Goal: Task Accomplishment & Management: Complete application form

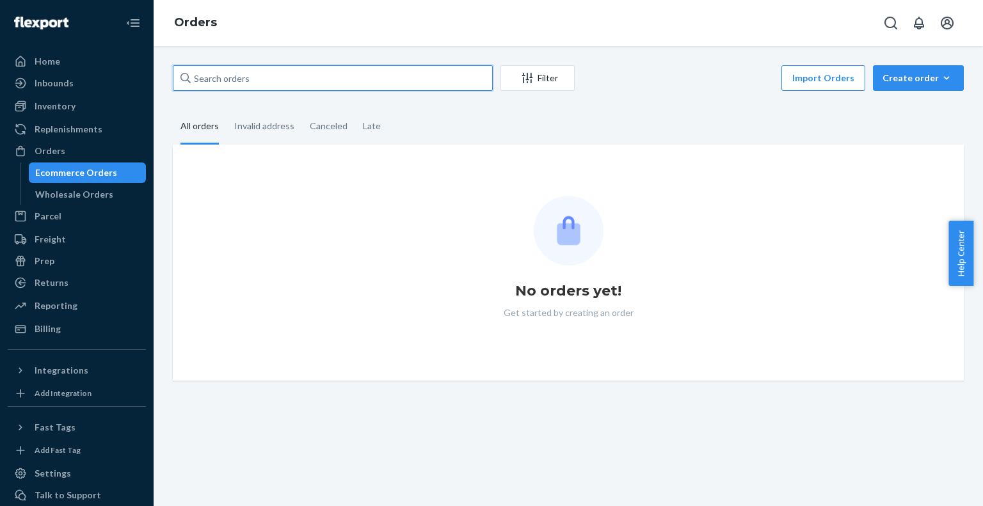
click at [238, 74] on input "text" at bounding box center [333, 78] width 320 height 26
paste input "KND24312717"
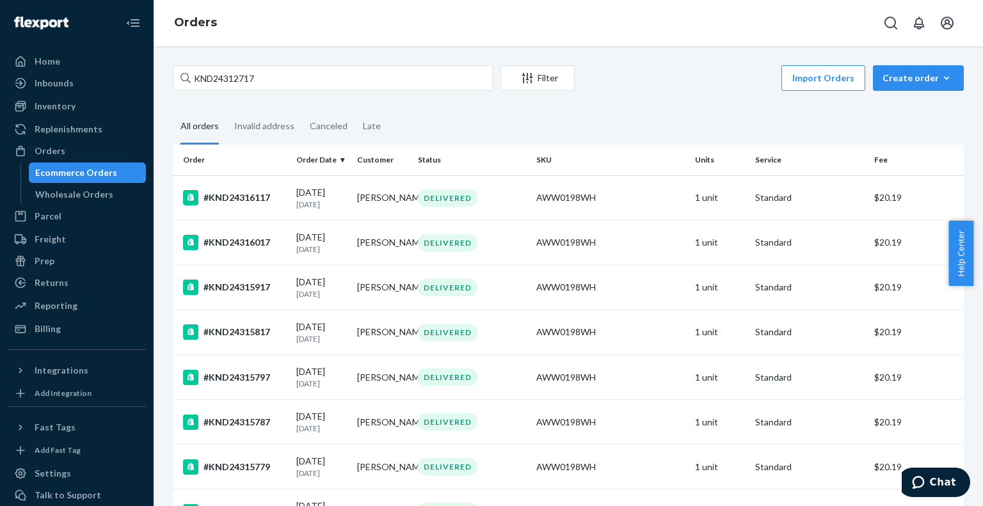
drag, startPoint x: 266, startPoint y: 65, endPoint x: 211, endPoint y: 74, distance: 55.8
click at [211, 74] on div "KND24312717" at bounding box center [333, 78] width 320 height 26
click at [211, 74] on input "KND24312717" at bounding box center [333, 78] width 320 height 26
click at [210, 76] on input "KND24312717" at bounding box center [333, 78] width 320 height 26
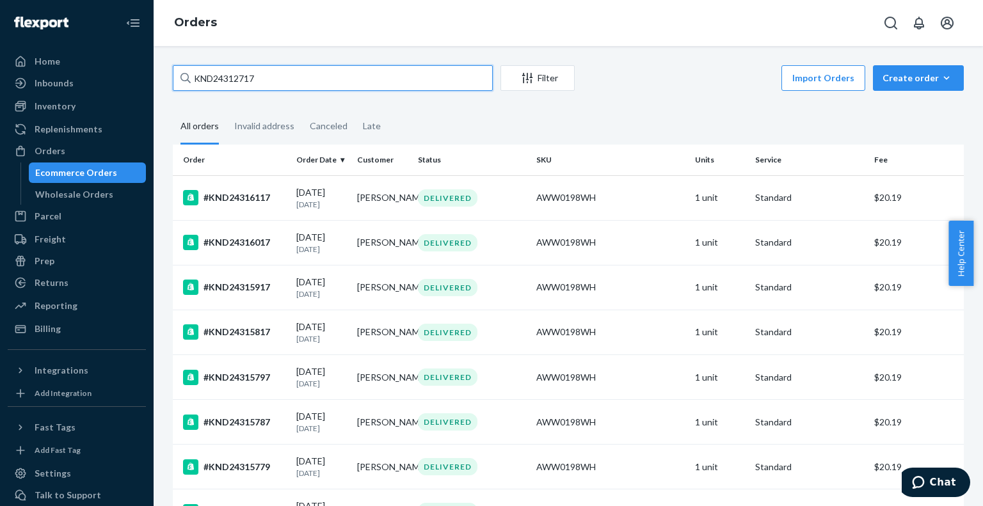
paste input "[PERSON_NAME]"
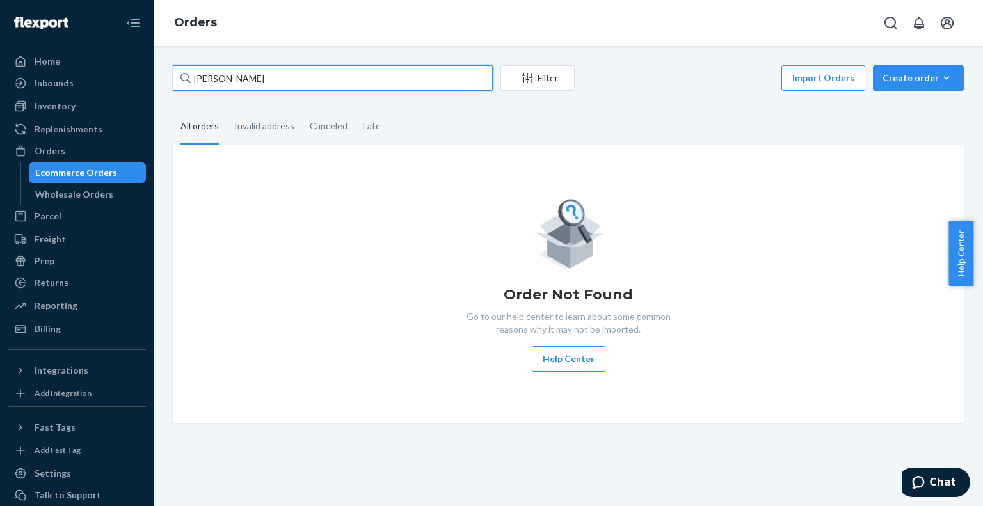
click at [232, 83] on input "[PERSON_NAME]" at bounding box center [333, 78] width 320 height 26
drag, startPoint x: 232, startPoint y: 83, endPoint x: 198, endPoint y: 79, distance: 33.5
click at [198, 79] on input "[PERSON_NAME]" at bounding box center [333, 78] width 320 height 26
paste input "[PERSON_NAME]"
drag, startPoint x: 282, startPoint y: 86, endPoint x: 175, endPoint y: 85, distance: 106.9
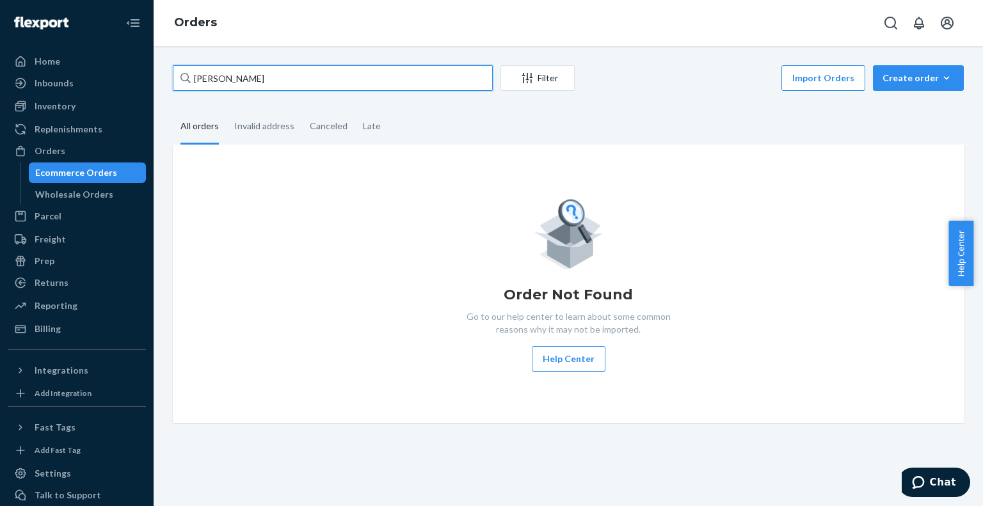
click at [175, 85] on input "[PERSON_NAME]" at bounding box center [333, 78] width 320 height 26
paste input "KND24313687"
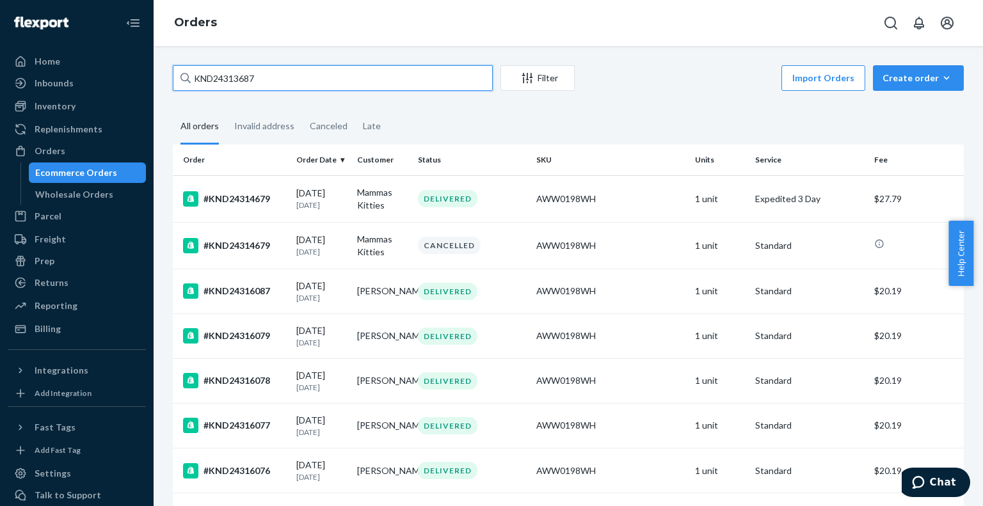
drag, startPoint x: 268, startPoint y: 76, endPoint x: 182, endPoint y: 77, distance: 85.8
click at [182, 77] on div "KND24313687" at bounding box center [333, 78] width 320 height 26
paste input "[PERSON_NAME]"
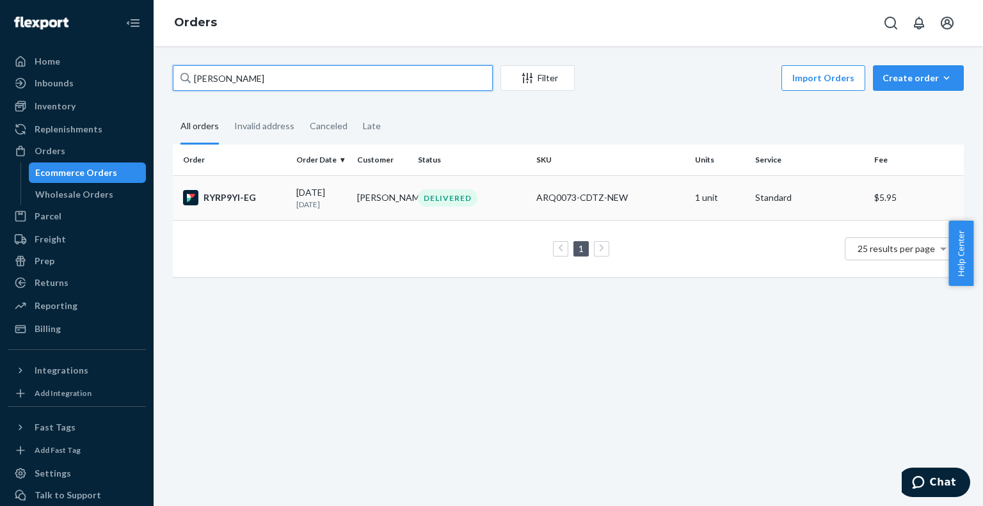
type input "[PERSON_NAME]"
click at [278, 199] on div "RYRP9YI-EG" at bounding box center [234, 197] width 103 height 15
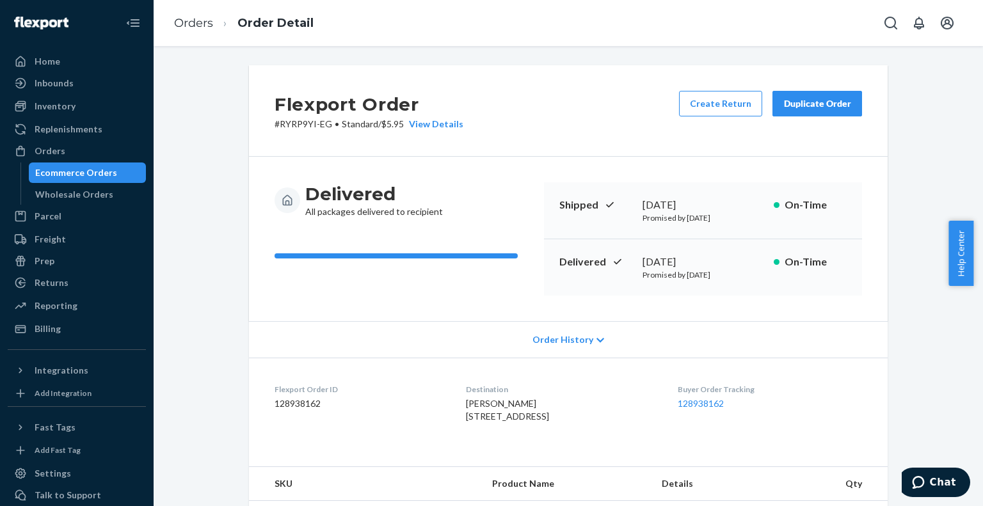
click at [54, 179] on div "Ecommerce Orders" at bounding box center [76, 172] width 82 height 13
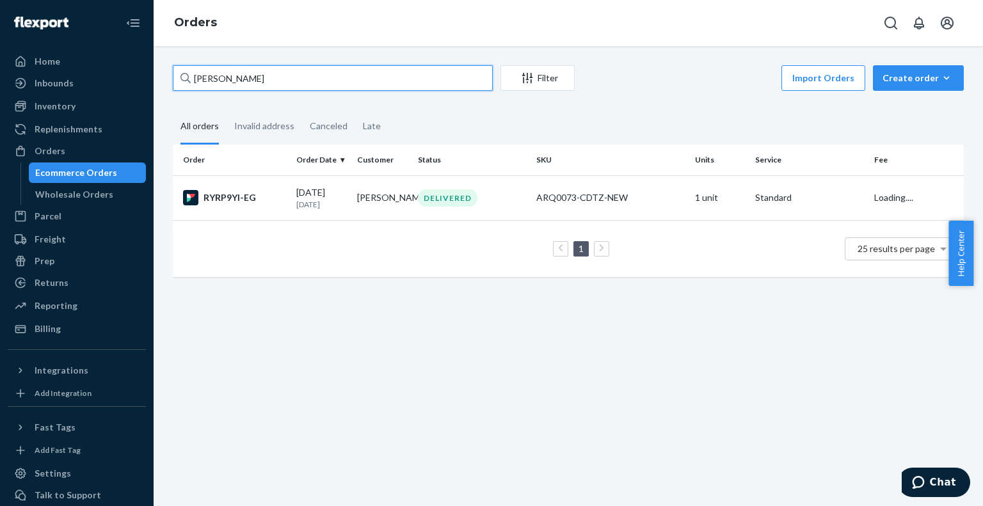
drag, startPoint x: 272, startPoint y: 71, endPoint x: 193, endPoint y: 76, distance: 79.5
click at [193, 76] on input "[PERSON_NAME]" at bounding box center [333, 78] width 320 height 26
paste input "[PERSON_NAME]"
type input "[PERSON_NAME]"
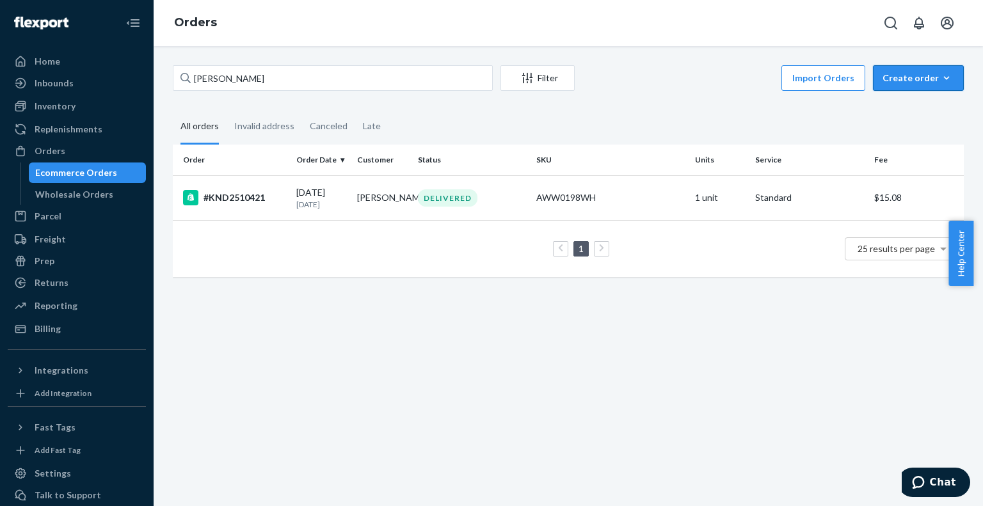
click at [900, 74] on div "Create order" at bounding box center [919, 78] width 72 height 13
click at [907, 98] on span "Ecommerce order" at bounding box center [885, 93] width 70 height 9
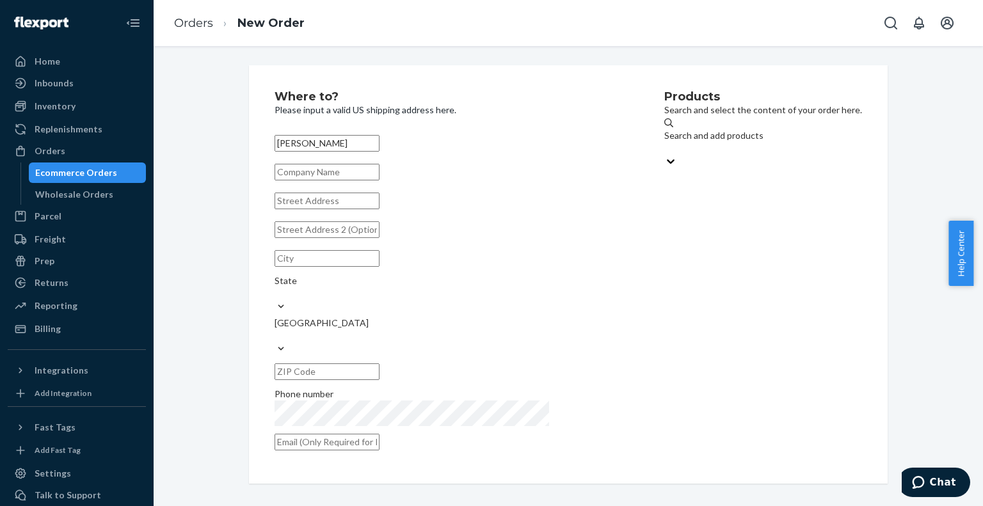
type input "[PERSON_NAME]"
click at [361, 209] on input "text" at bounding box center [327, 201] width 105 height 17
paste input "[STREET_ADDRESS]"
type input "[STREET_ADDRESS]"
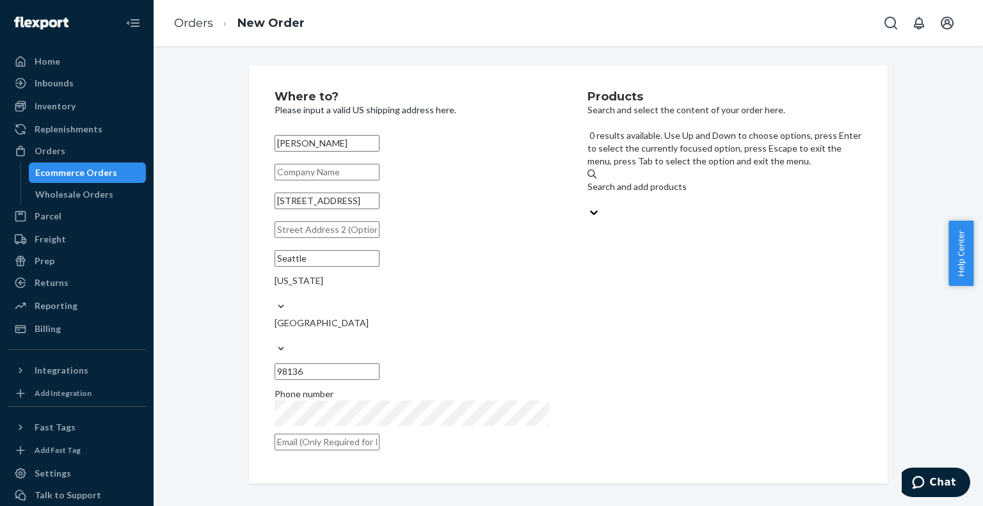
click at [656, 181] on div "Search and add products" at bounding box center [725, 187] width 275 height 13
click at [589, 193] on input "0 results available. Use Up and Down to choose options, press Enter to select t…" at bounding box center [588, 199] width 1 height 13
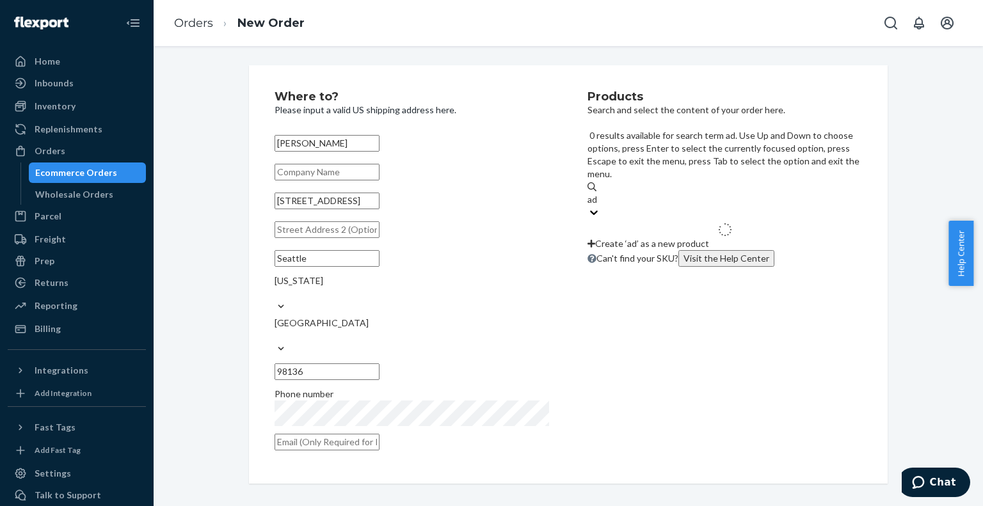
type input "ada"
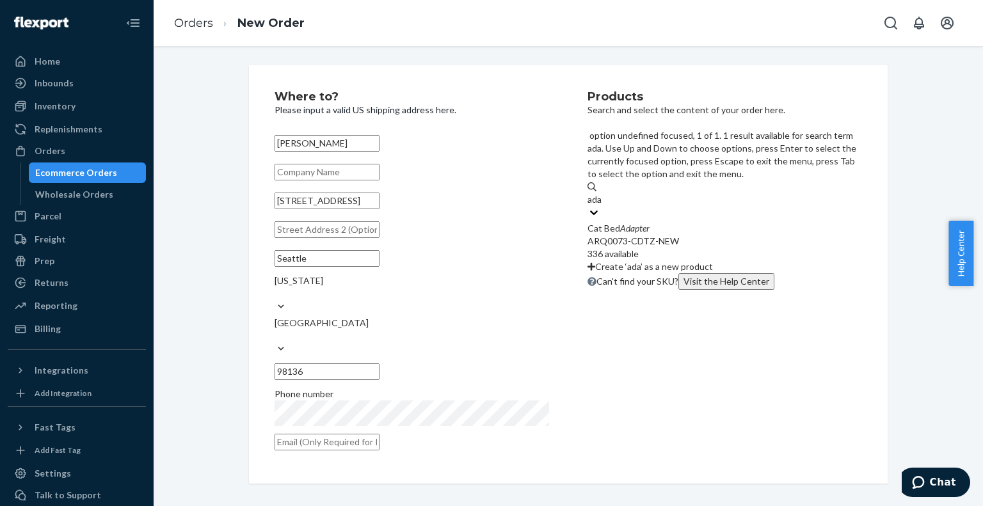
click at [648, 235] on div "ARQ0073-CDTZ-NEW" at bounding box center [725, 241] width 275 height 13
click at [603, 193] on input "ada" at bounding box center [595, 199] width 15 height 13
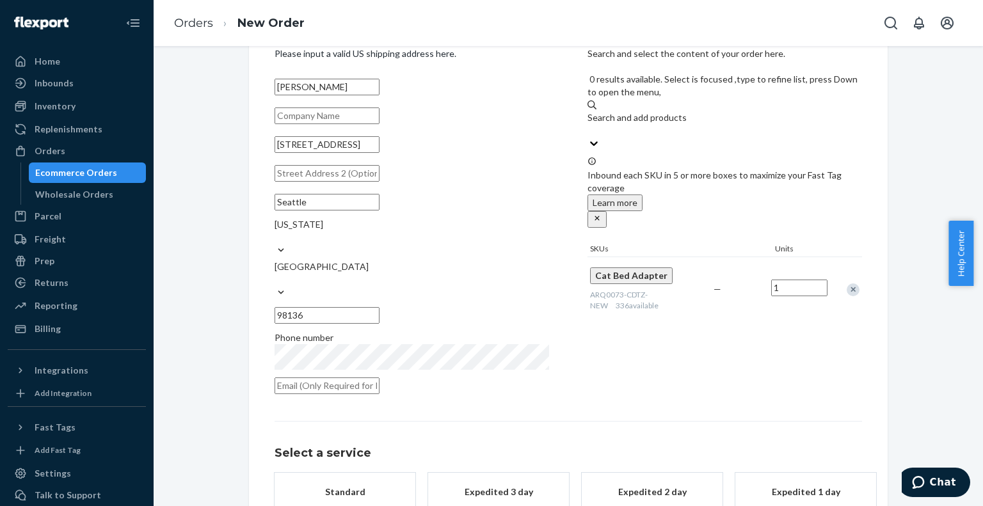
scroll to position [115, 0]
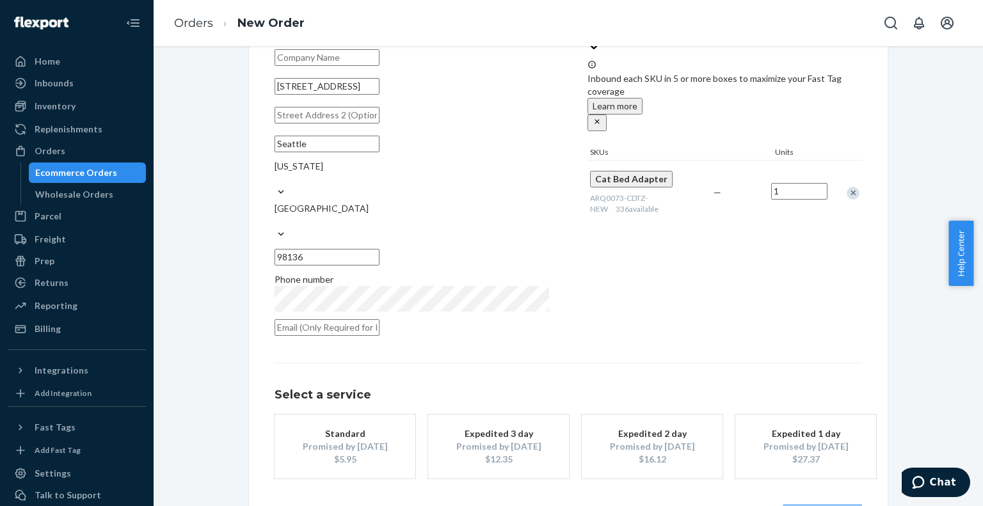
click at [364, 428] on div "Standard" at bounding box center [345, 434] width 102 height 13
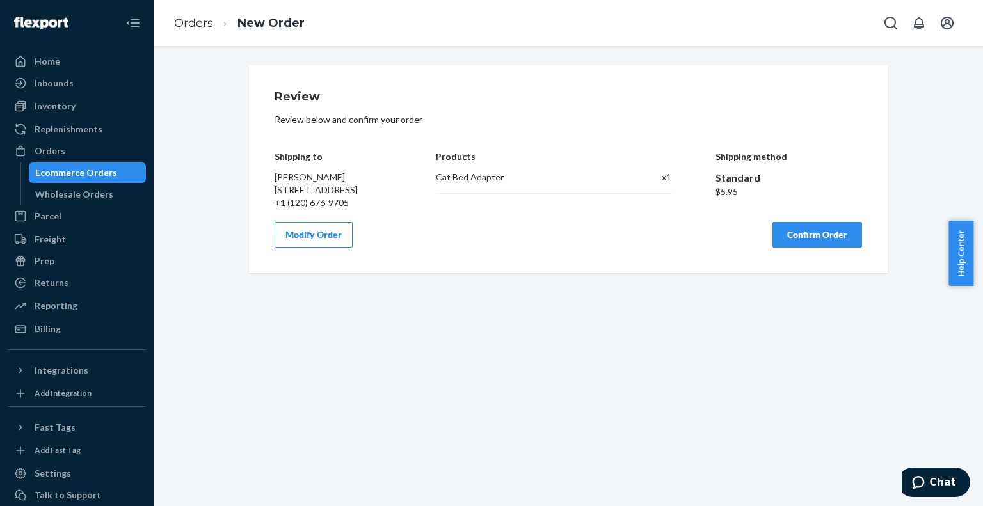
scroll to position [0, 0]
